Goal: Find specific page/section: Find specific page/section

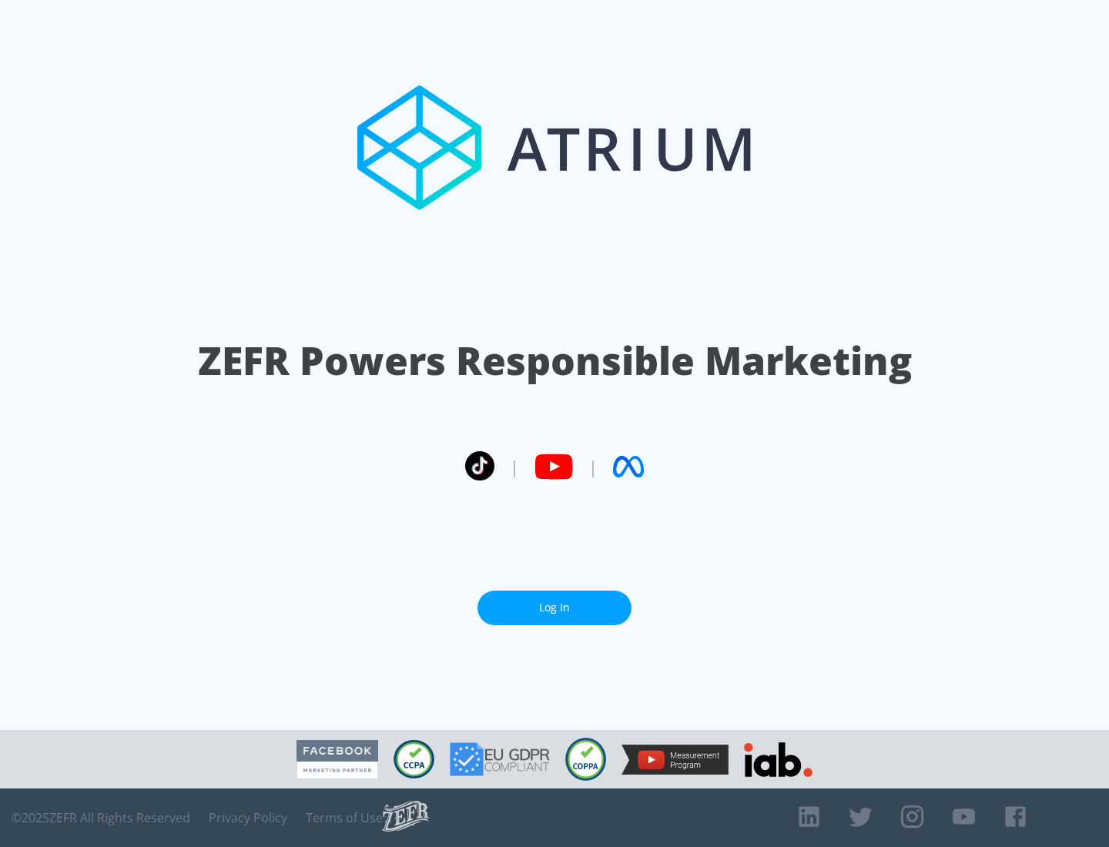
click at [554, 608] on link "Log In" at bounding box center [554, 608] width 154 height 35
